Goal: Task Accomplishment & Management: Manage account settings

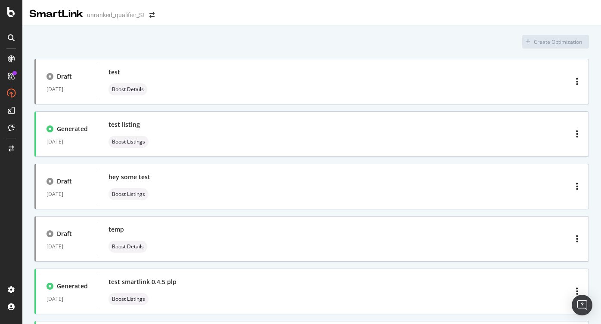
click at [592, 159] on input "Start a chat with Grammarly AI" at bounding box center [300, 162] width 601 height 324
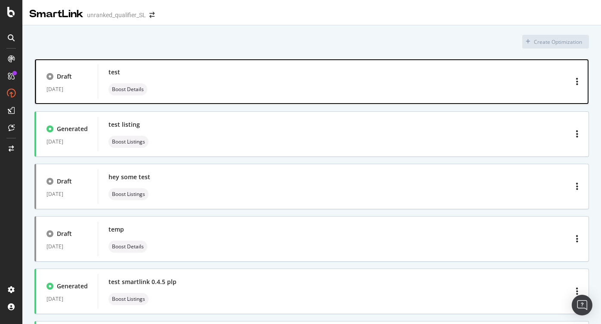
click at [289, 89] on div "test Boost Details" at bounding box center [342, 82] width 469 height 28
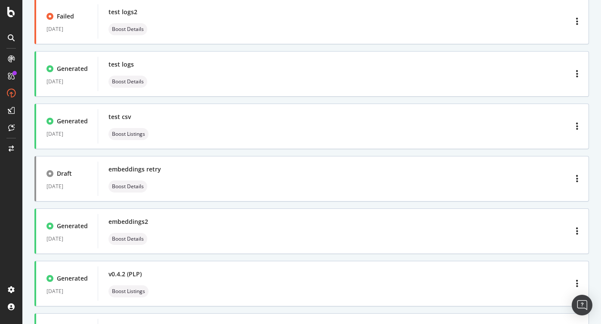
scroll to position [375, 0]
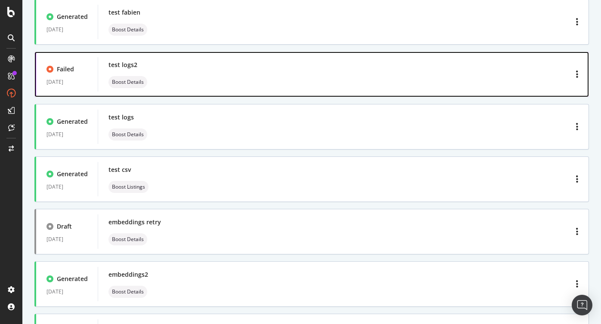
click at [174, 78] on div "test logs2 Boost Details" at bounding box center [342, 75] width 469 height 28
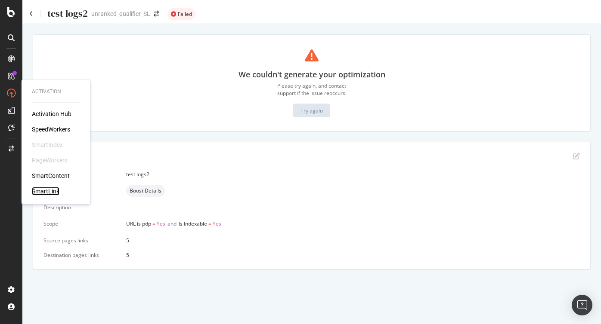
click at [43, 194] on div "SmartLink" at bounding box center [46, 191] width 28 height 9
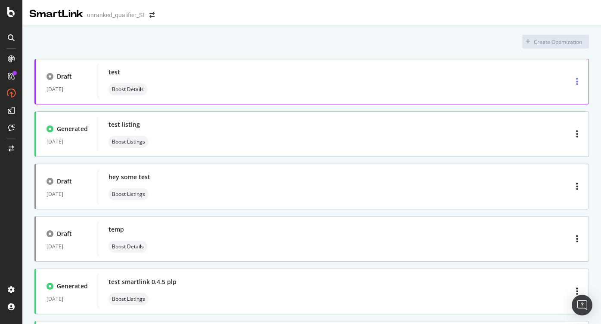
click at [576, 83] on icon "button" at bounding box center [577, 81] width 2 height 9
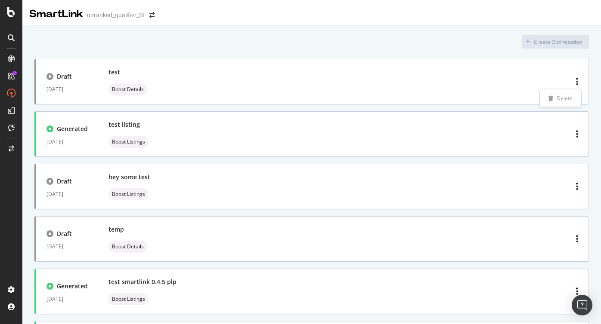
click at [562, 100] on div "Delete" at bounding box center [564, 98] width 16 height 7
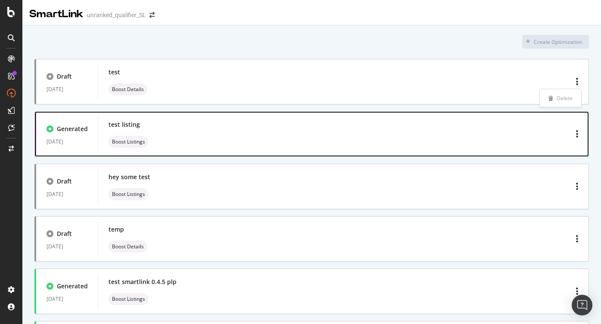
click at [347, 133] on div "test listing Boost Listings" at bounding box center [342, 134] width 469 height 28
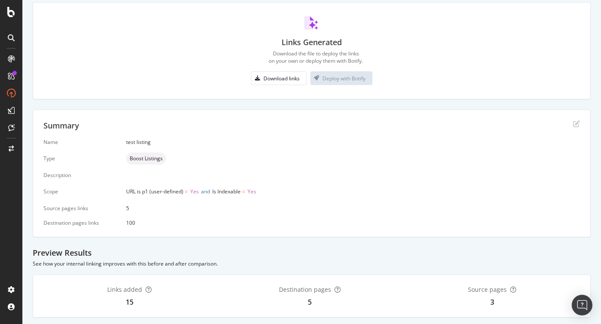
scroll to position [195, 0]
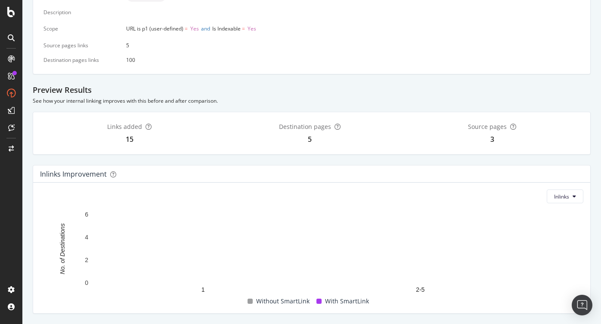
click at [555, 132] on div "Links added 15 Destination pages 5 Source pages 3" at bounding box center [311, 134] width 536 height 22
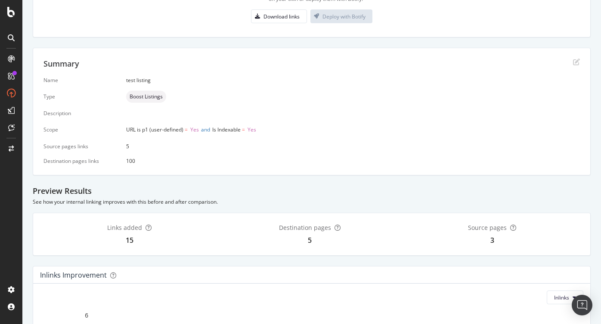
scroll to position [0, 0]
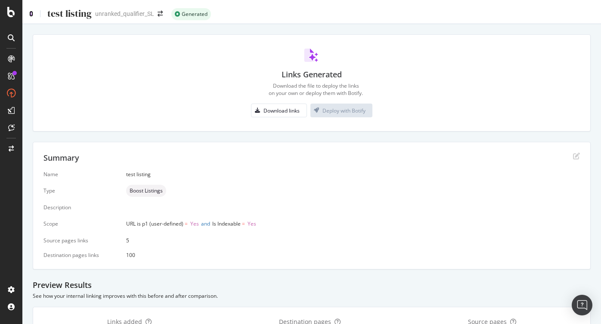
click at [31, 12] on icon at bounding box center [31, 14] width 4 height 6
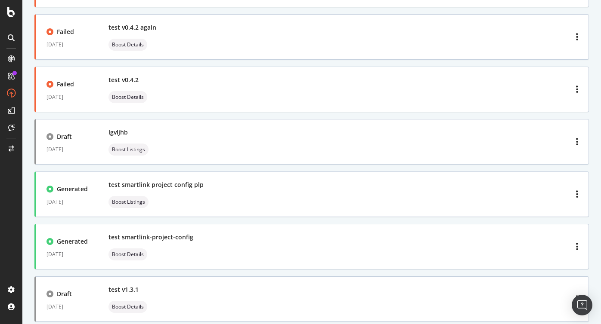
scroll to position [943, 0]
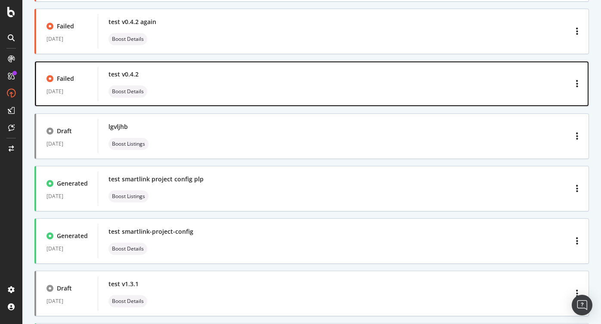
click at [197, 90] on div "test v0.4.2 Boost Details" at bounding box center [342, 84] width 469 height 28
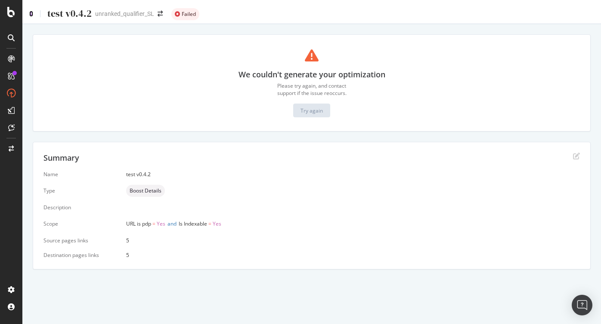
click at [31, 13] on icon at bounding box center [31, 14] width 4 height 6
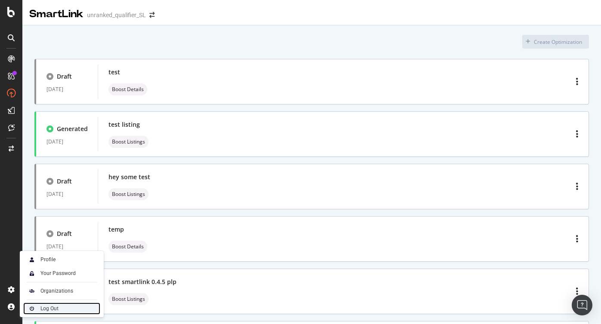
click at [45, 309] on div "Log Out" at bounding box center [49, 308] width 18 height 7
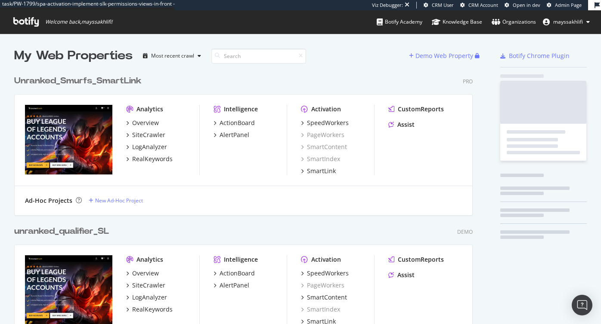
scroll to position [2034, 465]
